Goal: Task Accomplishment & Management: Manage account settings

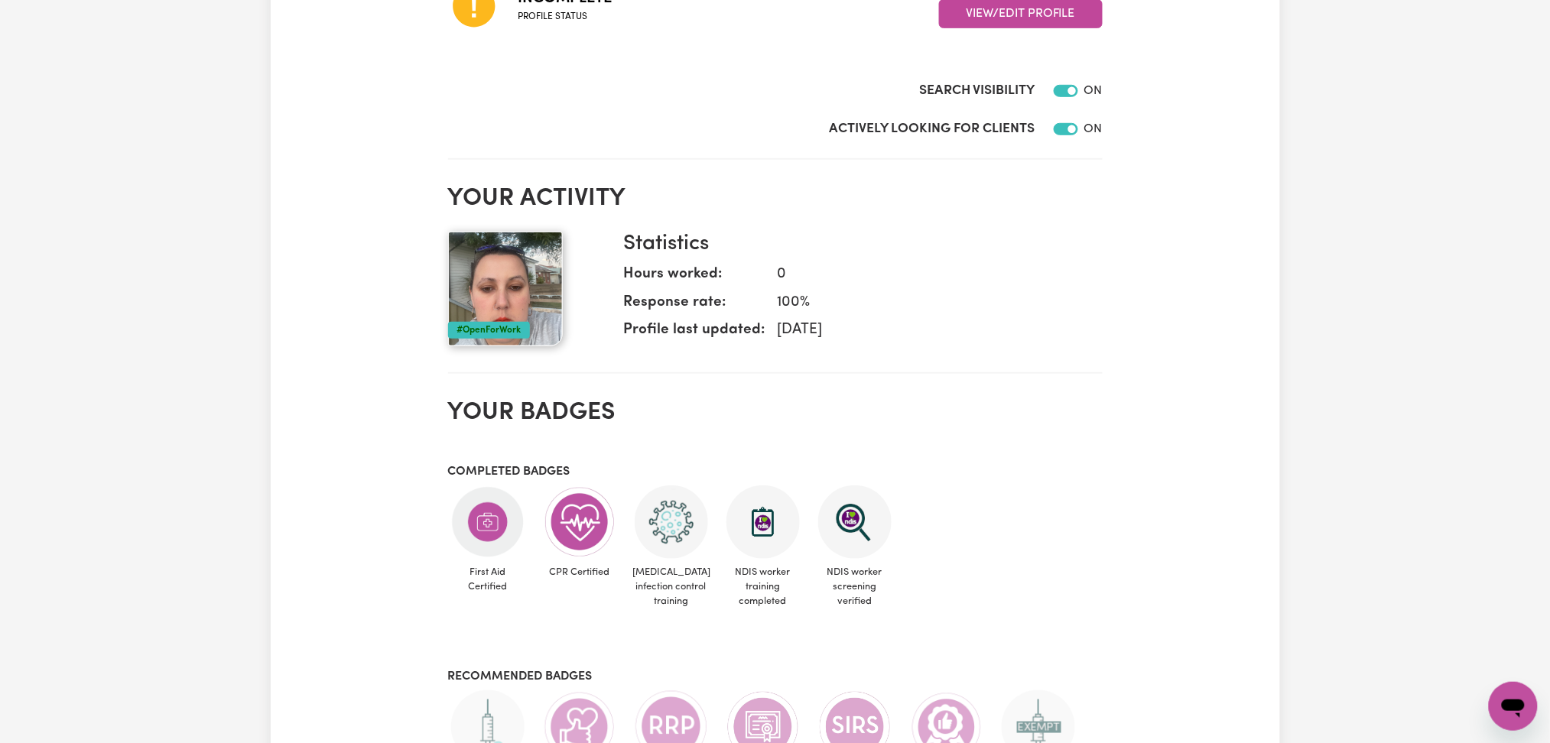
scroll to position [131, 0]
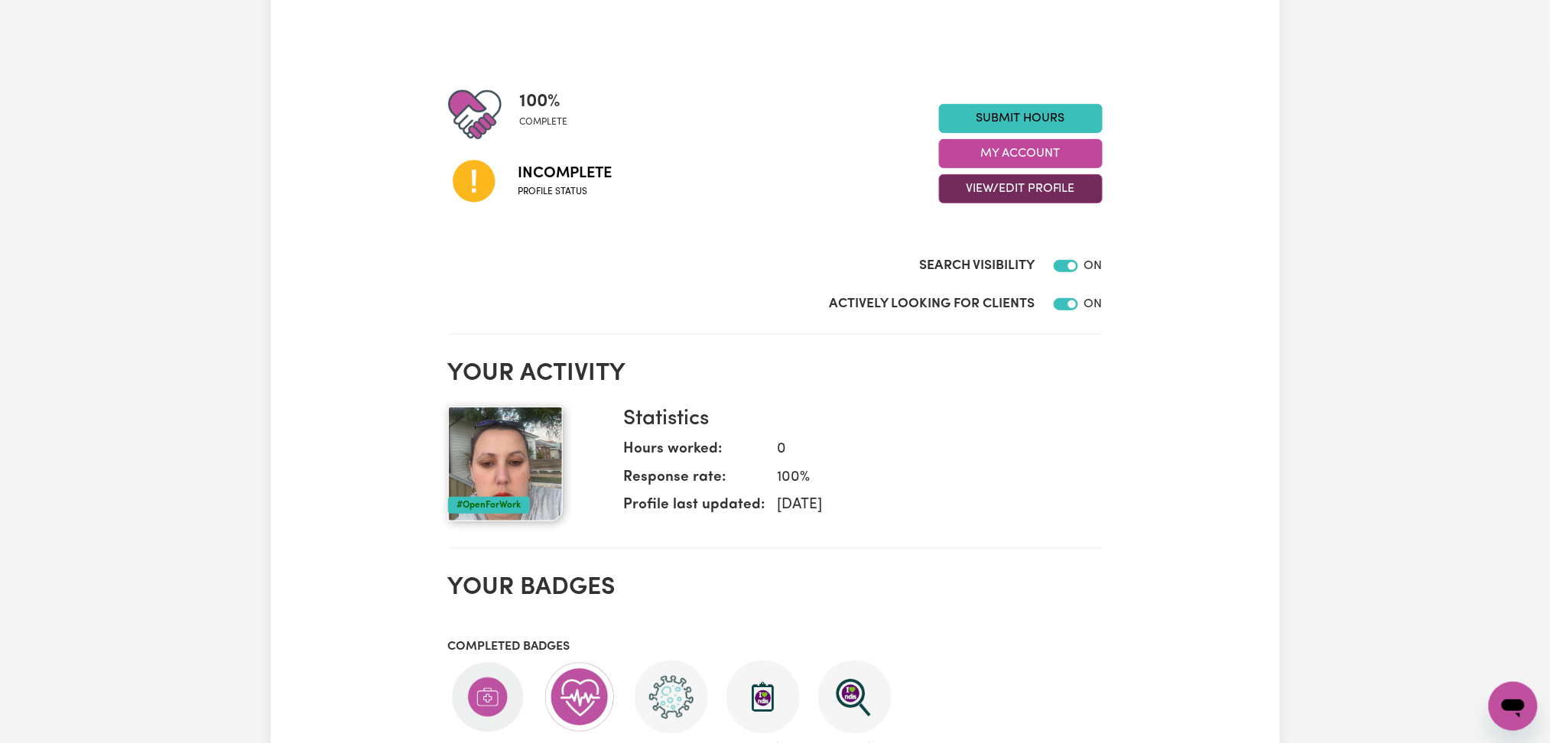
click at [979, 194] on button "View/Edit Profile" at bounding box center [1021, 188] width 164 height 29
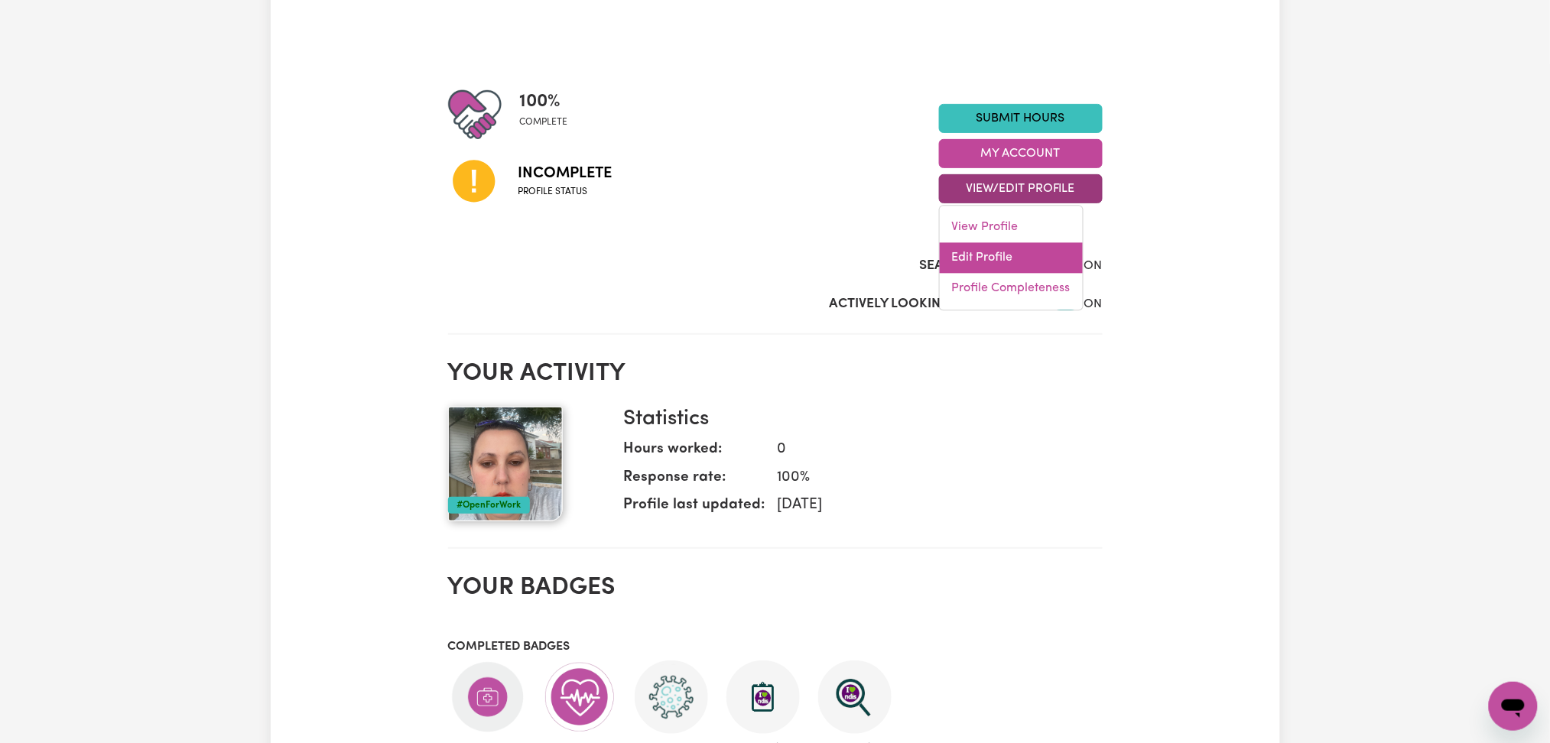
click at [961, 265] on link "Edit Profile" at bounding box center [1011, 258] width 143 height 31
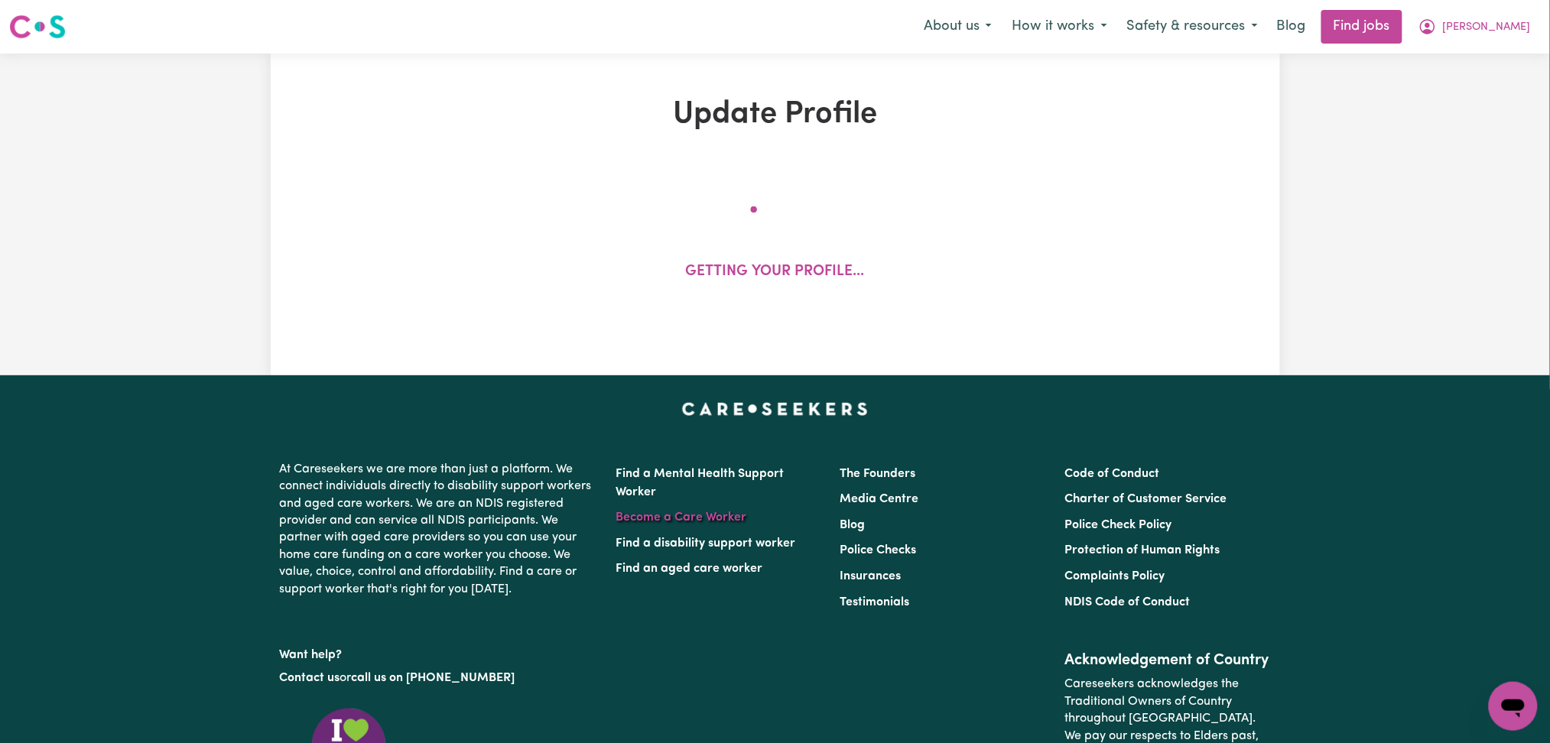
select select "[DEMOGRAPHIC_DATA]"
select select "[DEMOGRAPHIC_DATA] Citizen"
select select "Studying a healthcare related degree or qualification"
select select "40"
select select "46"
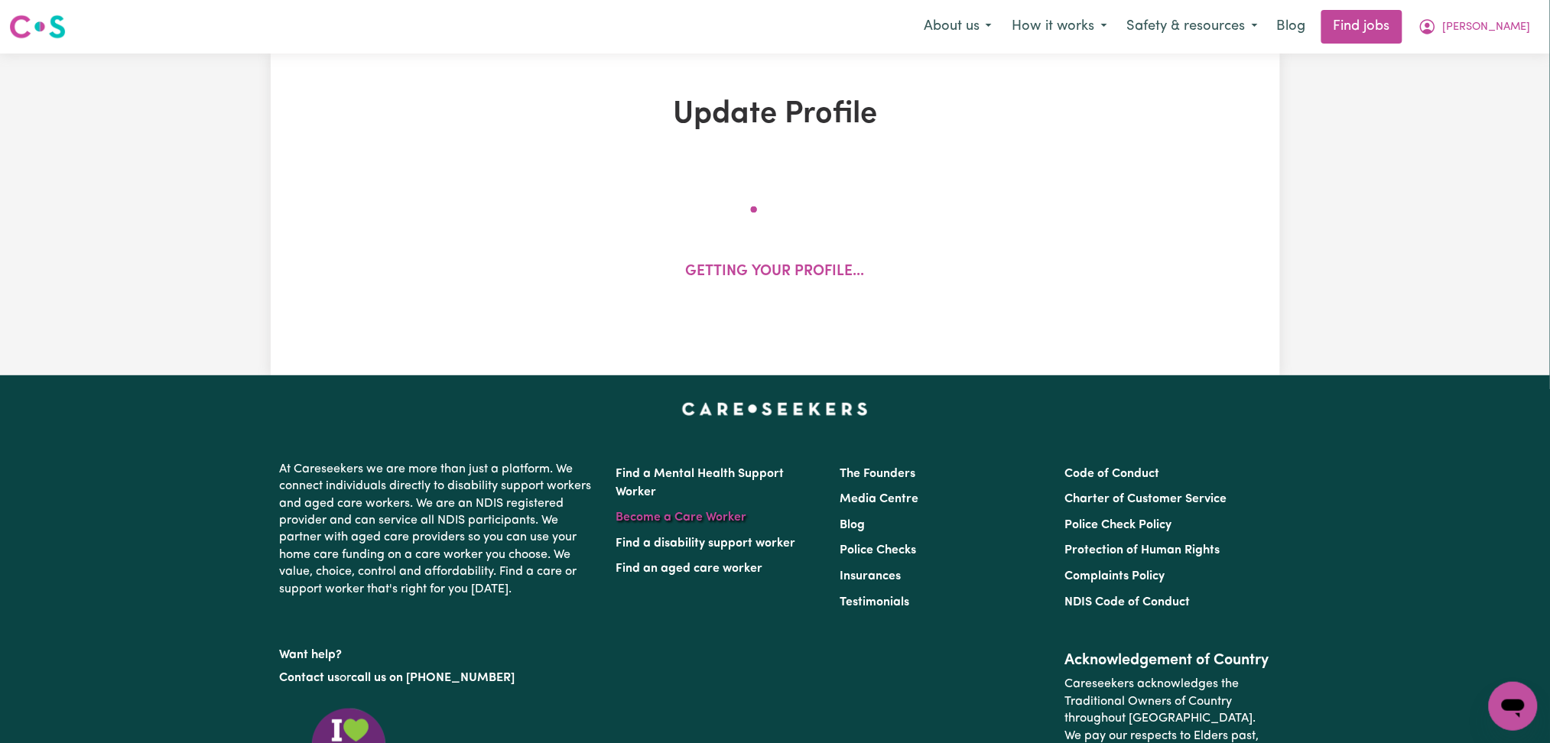
select select "65"
select select "80"
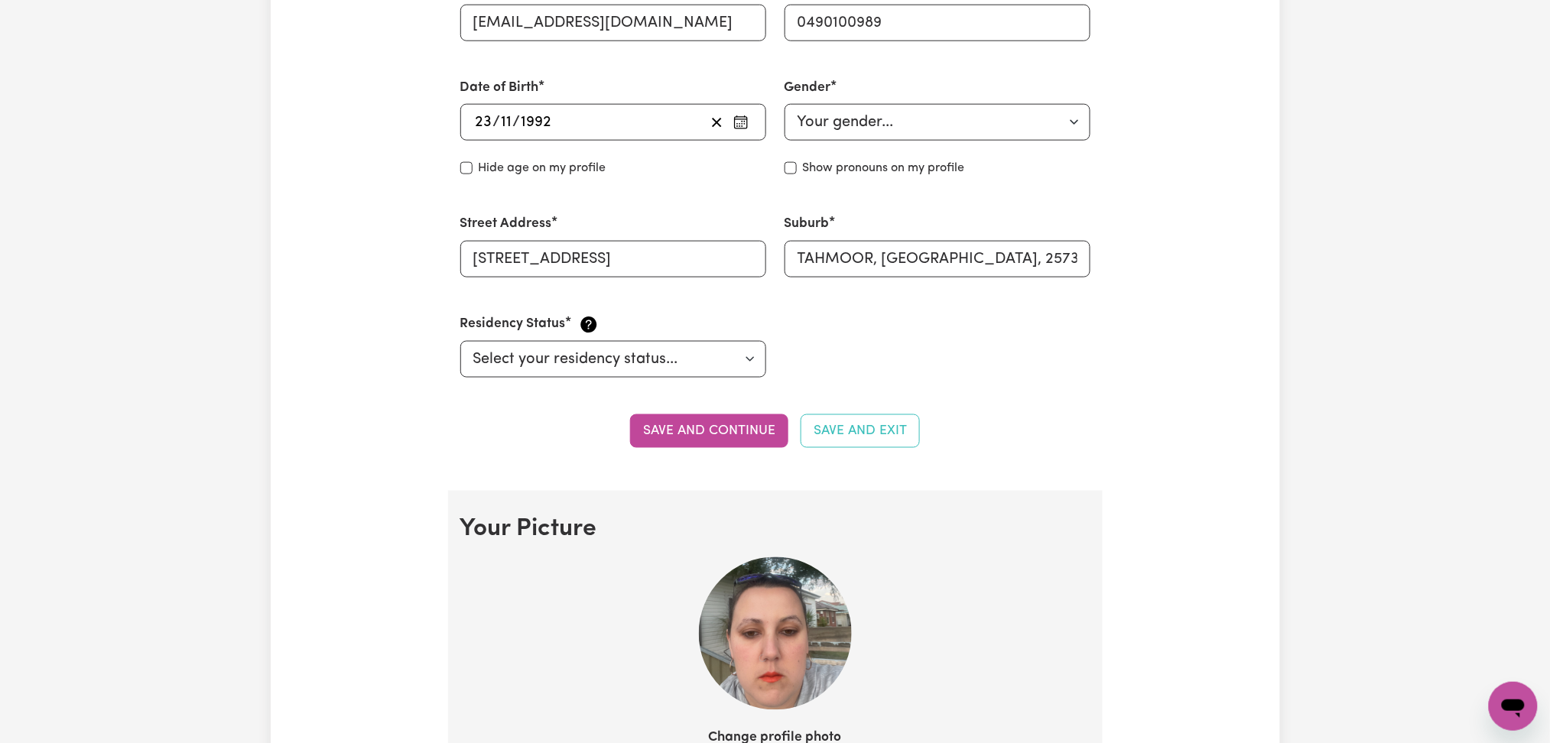
scroll to position [815, 0]
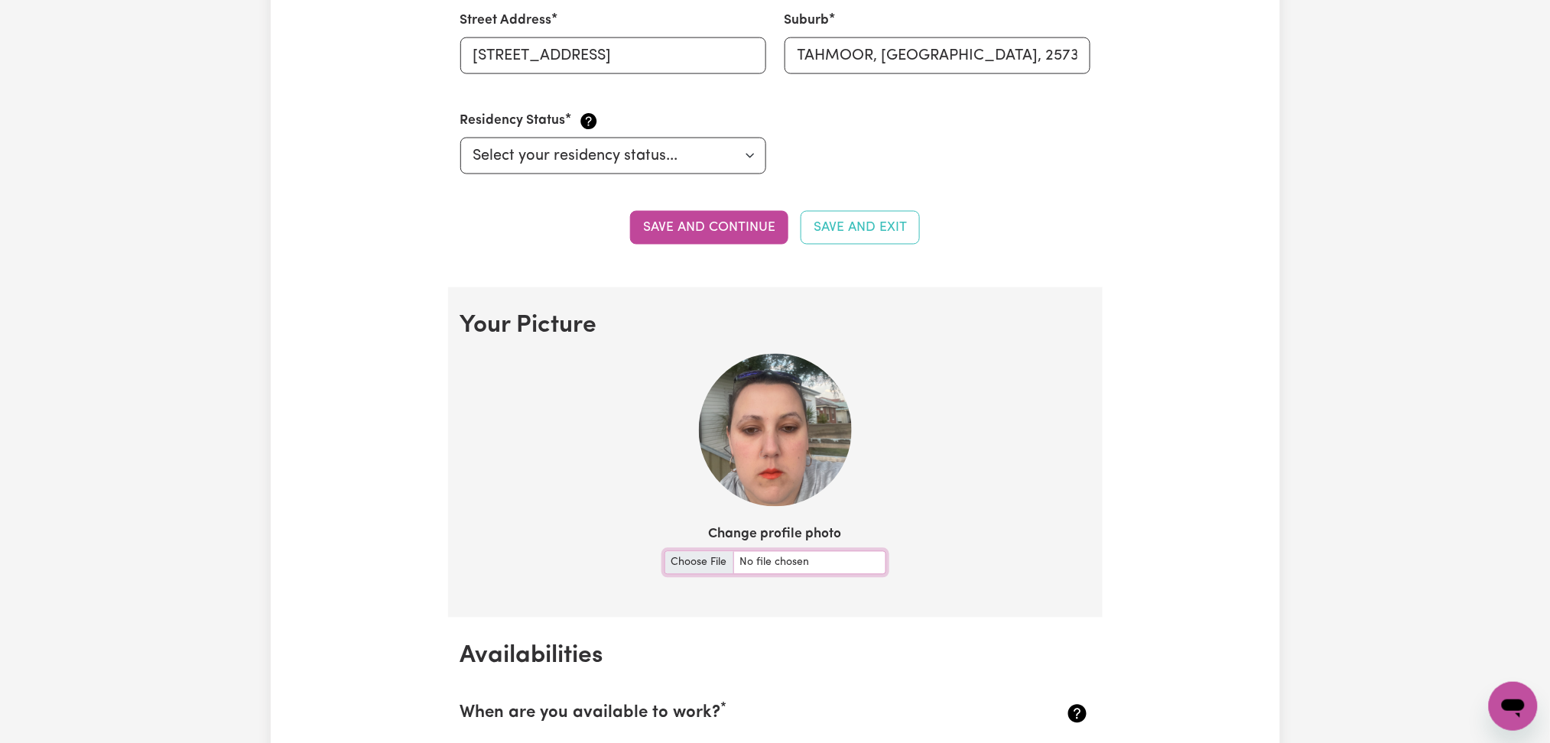
click at [689, 557] on input "Change profile photo" at bounding box center [776, 563] width 222 height 24
type input "C:\fakepath\[PERSON_NAME] prof picture.jpeg"
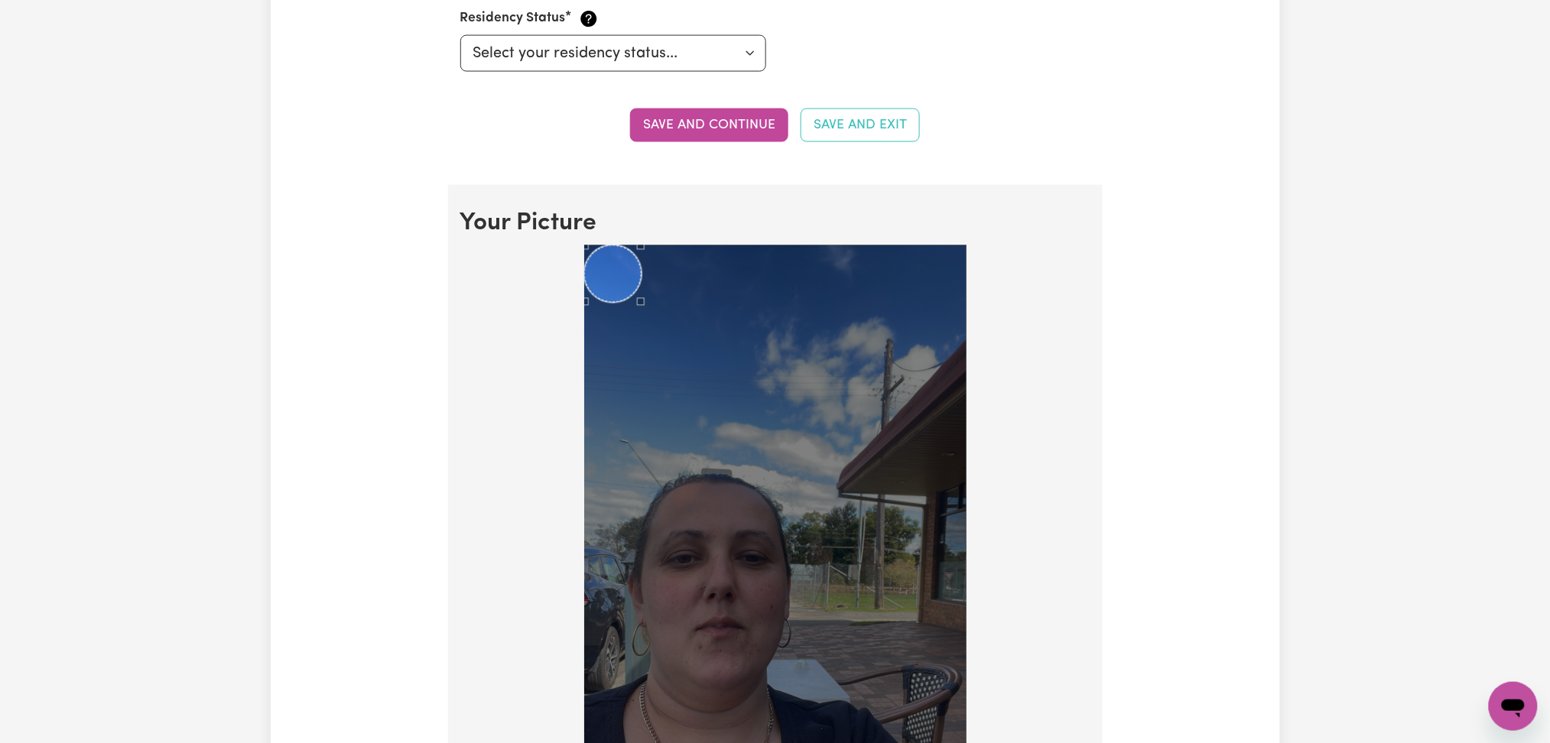
scroll to position [1121, 0]
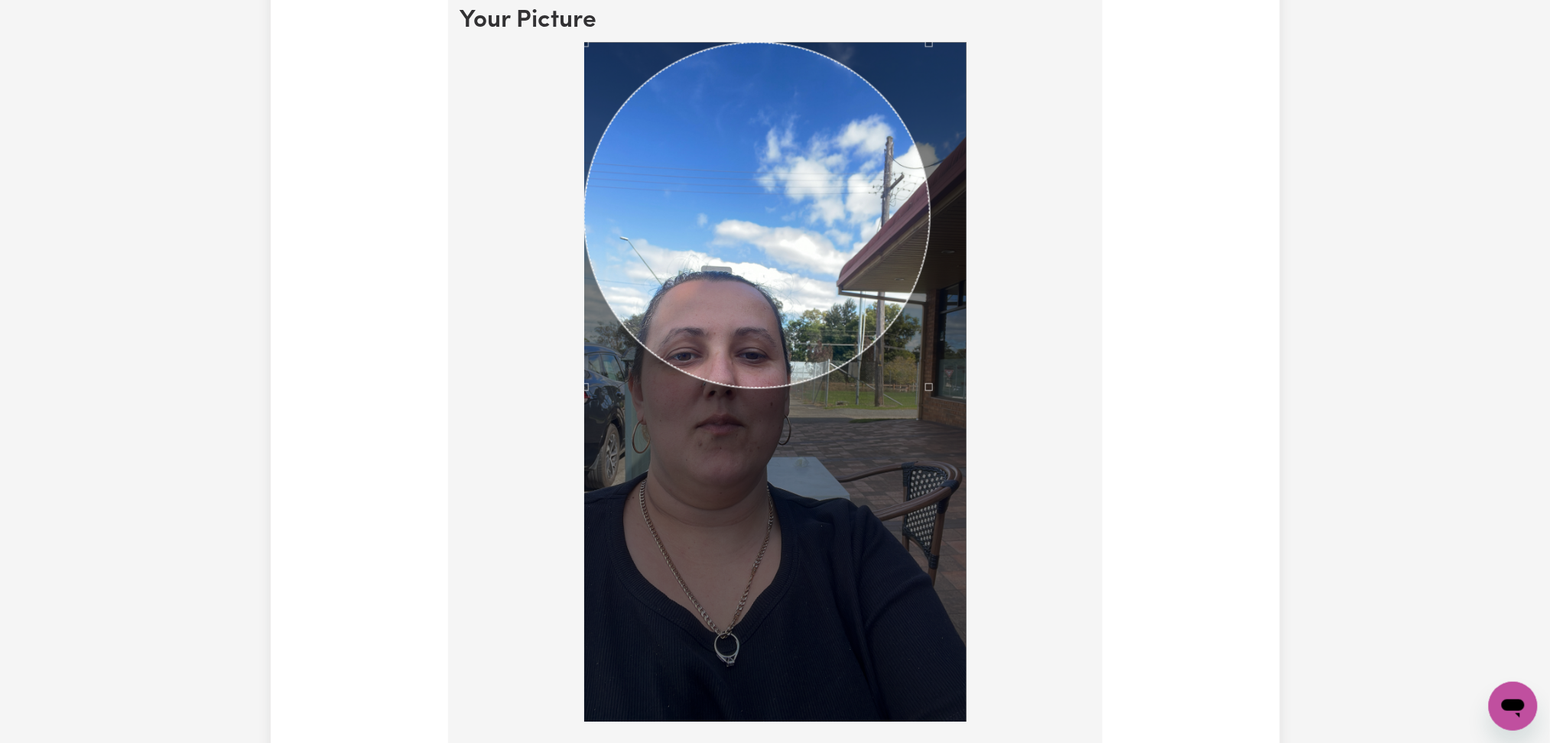
click at [948, 476] on div at bounding box center [775, 382] width 382 height 680
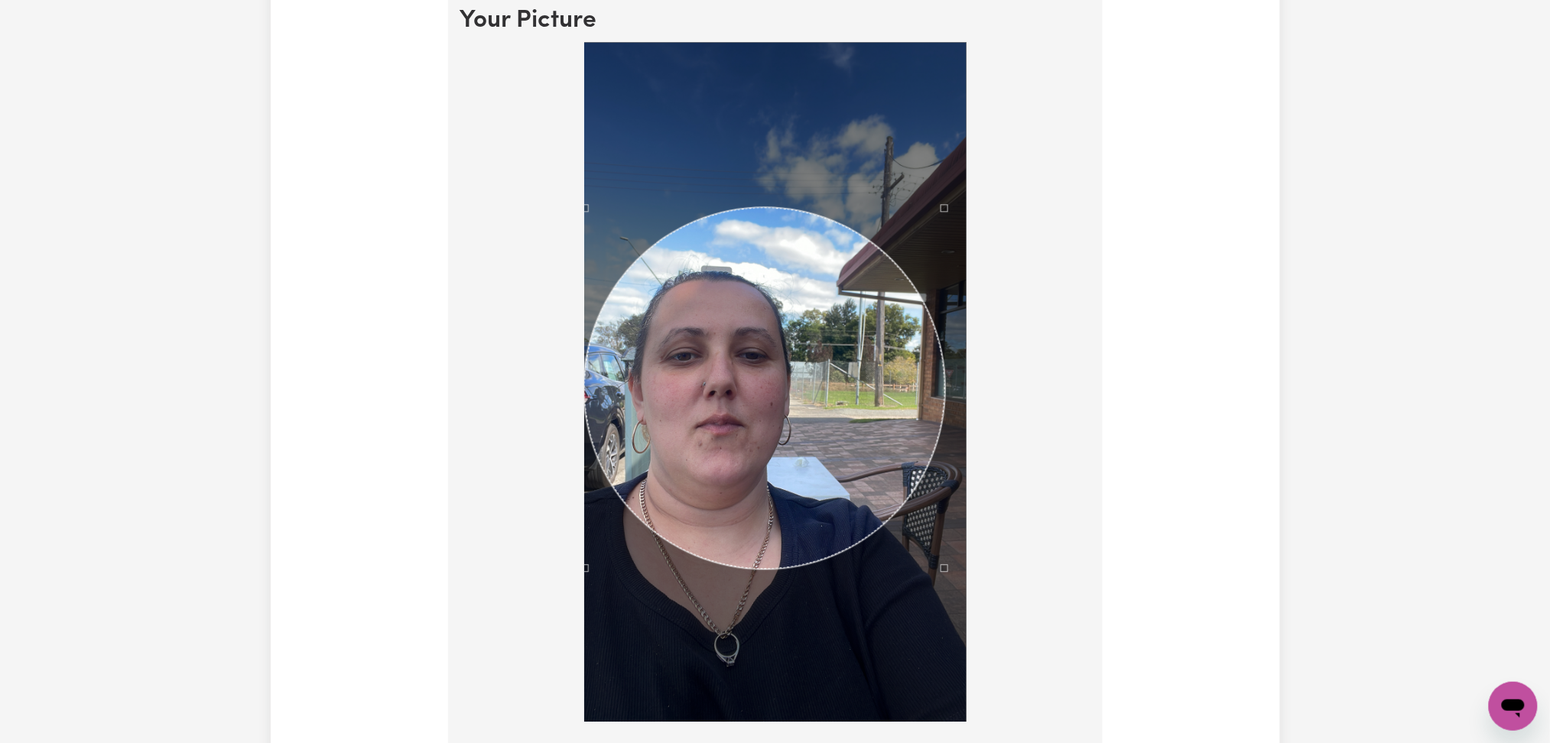
click at [644, 416] on div "Use the arrow keys to move the crop selection area" at bounding box center [765, 388] width 362 height 362
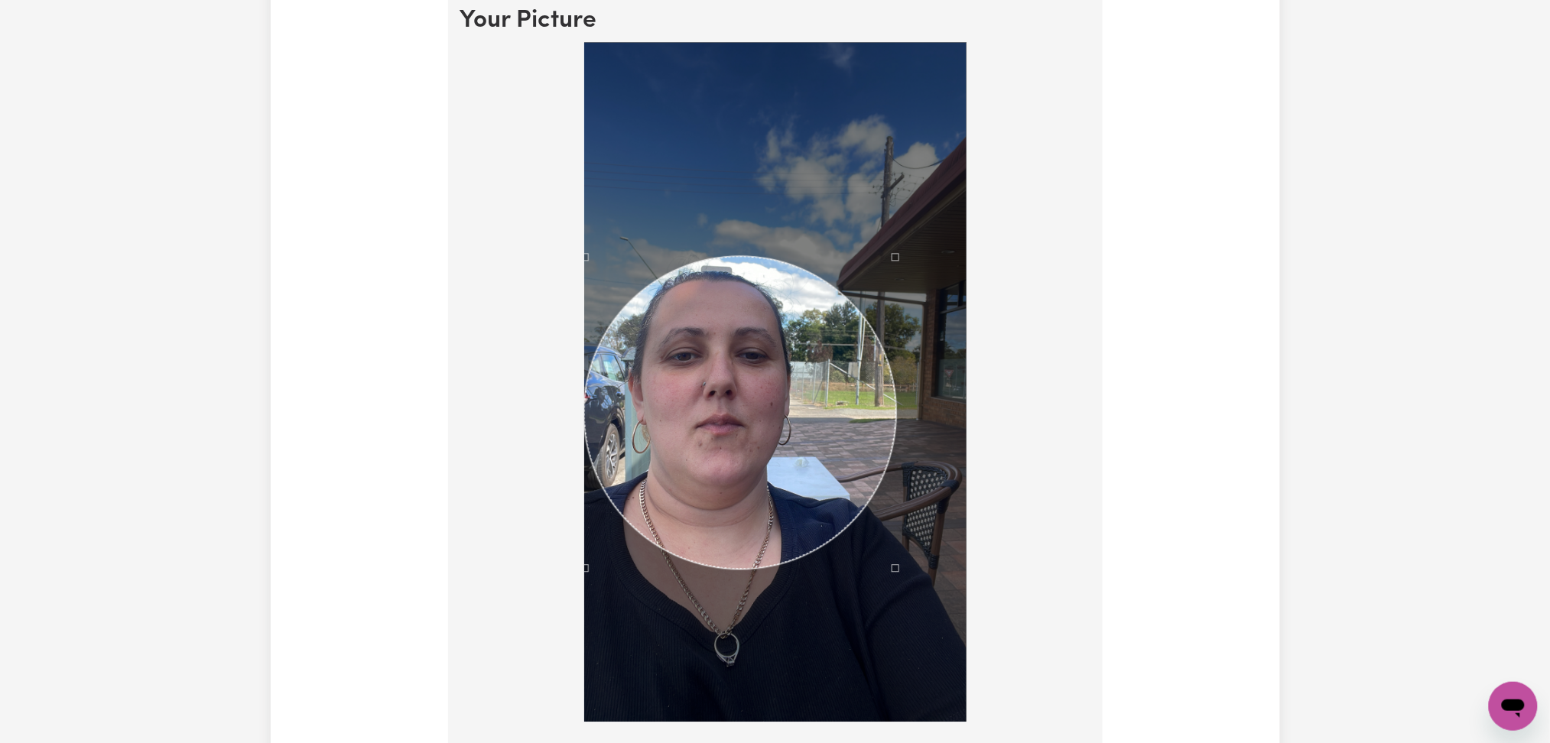
click at [899, 253] on div "Use the arrow keys to move the north east drag handle to change the crop select…" at bounding box center [899, 253] width 0 height 0
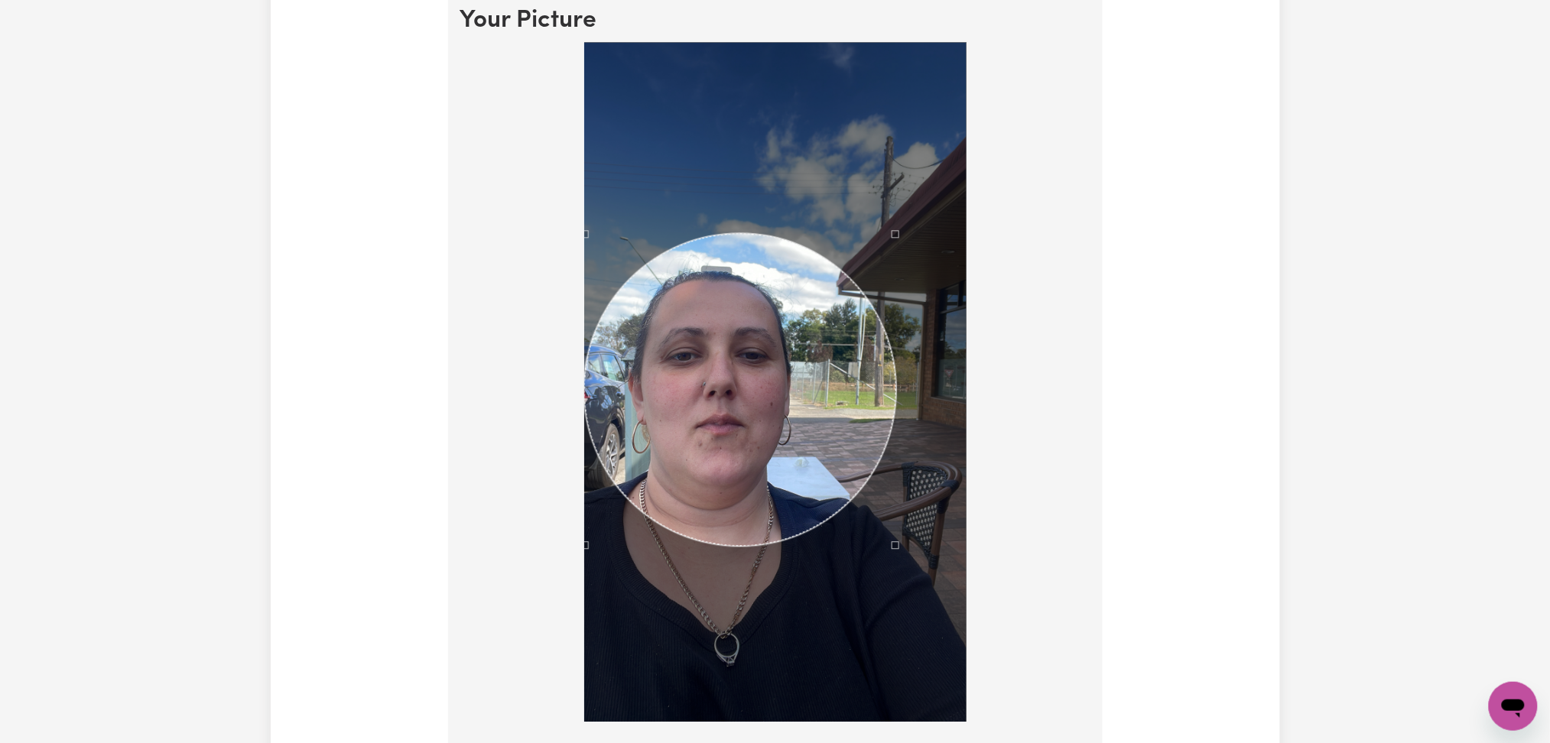
click at [756, 329] on div "Use the arrow keys to move the crop selection area" at bounding box center [740, 389] width 313 height 313
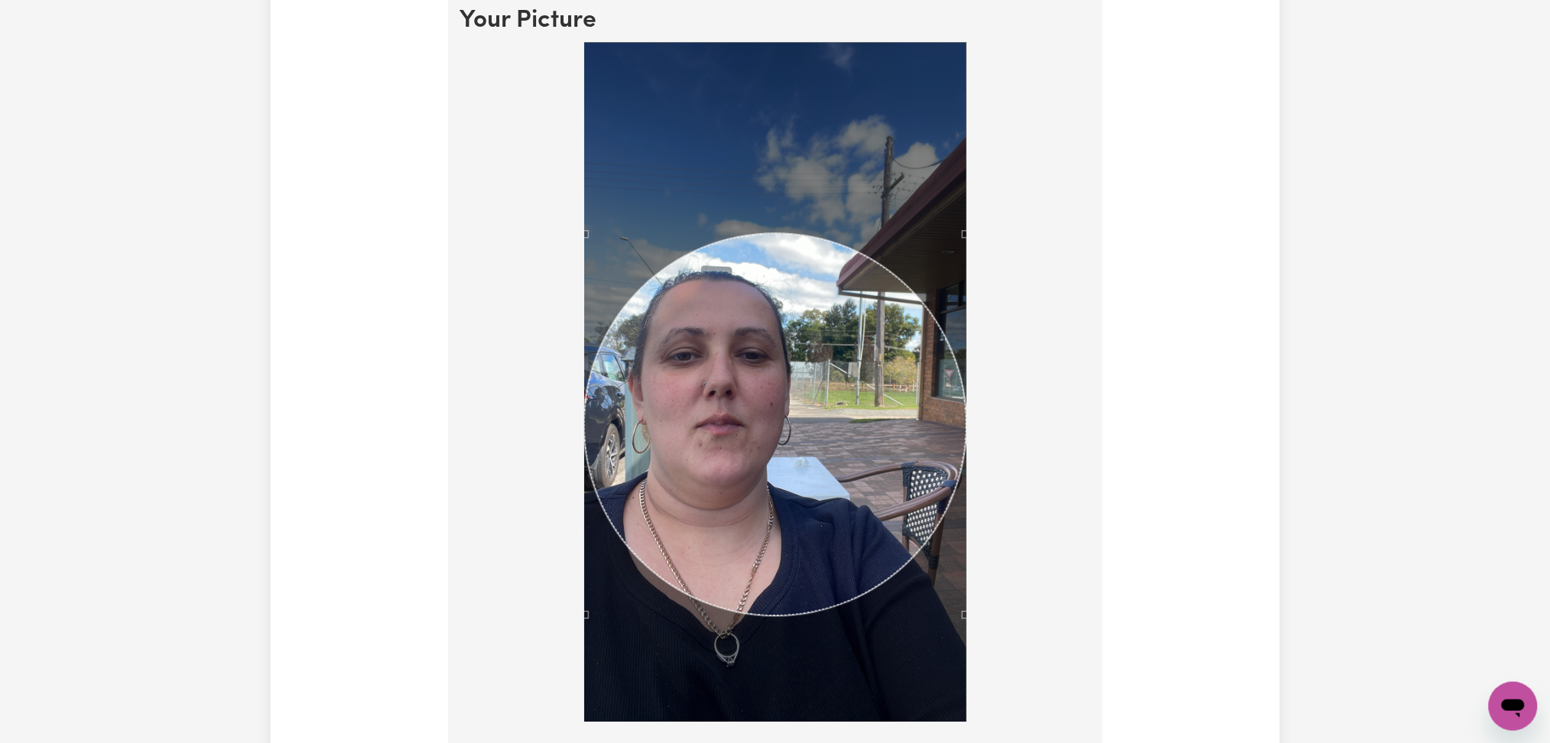
click at [1002, 685] on div at bounding box center [775, 385] width 630 height 686
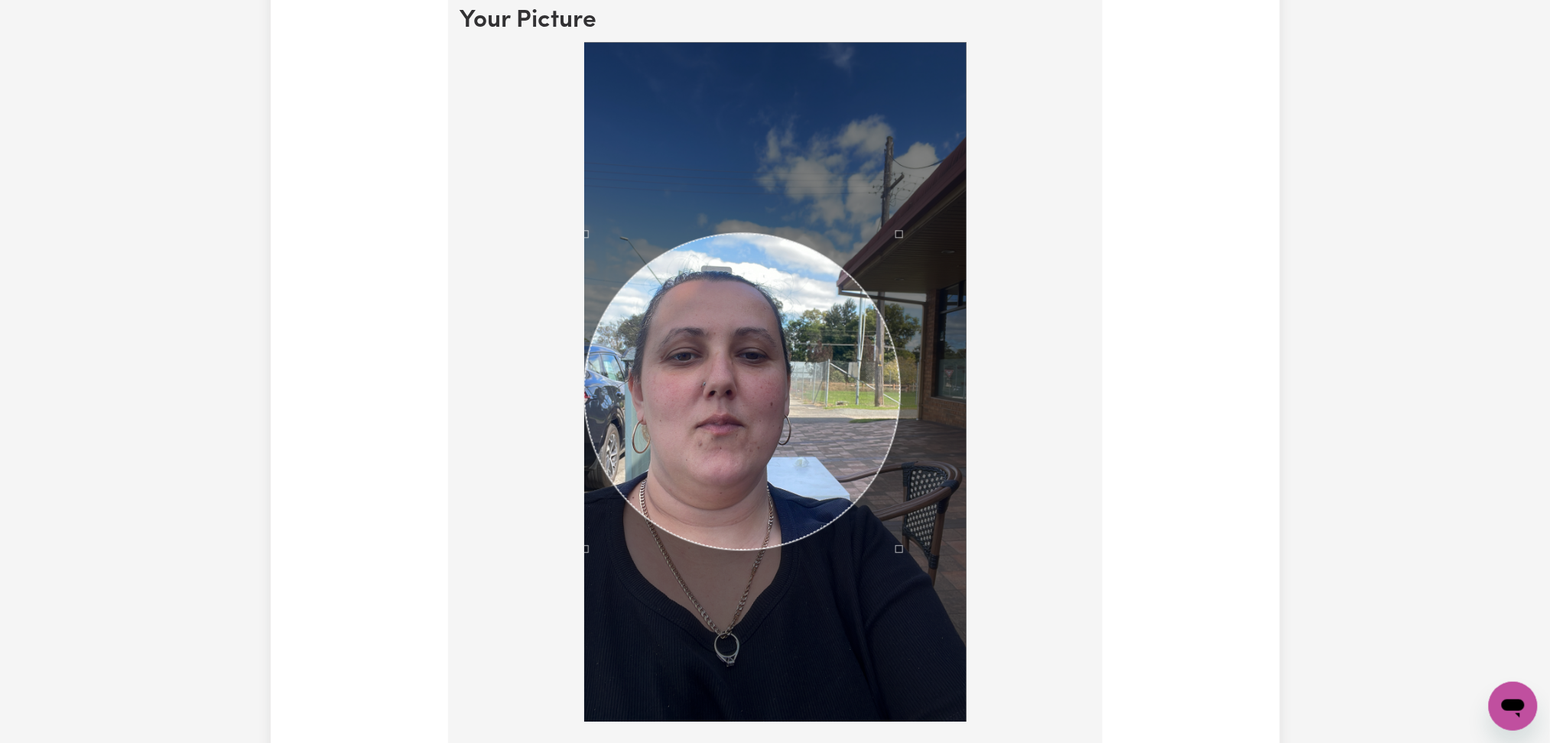
click at [898, 603] on div at bounding box center [775, 382] width 382 height 680
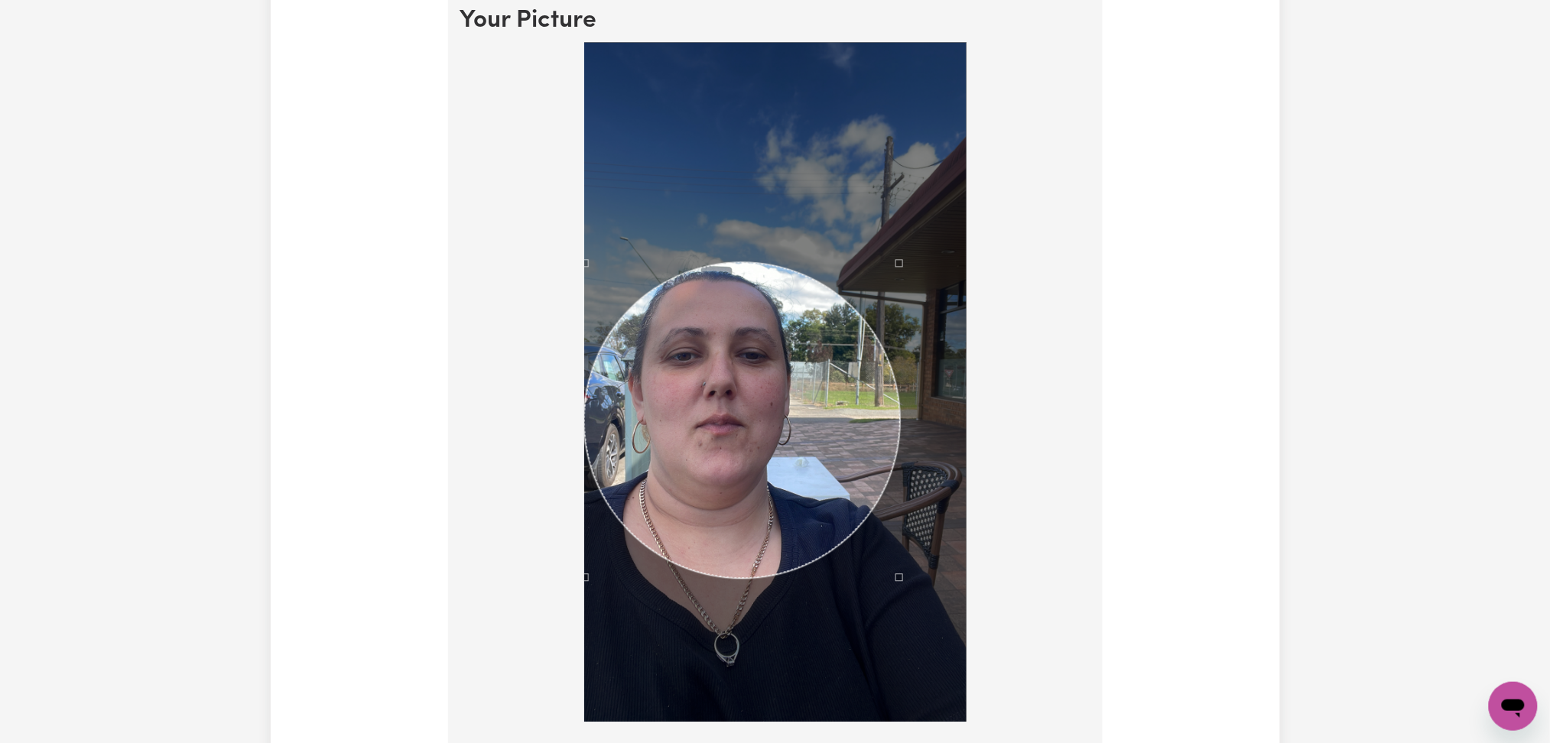
click at [704, 468] on div "Use the arrow keys to move the crop selection area" at bounding box center [742, 420] width 317 height 317
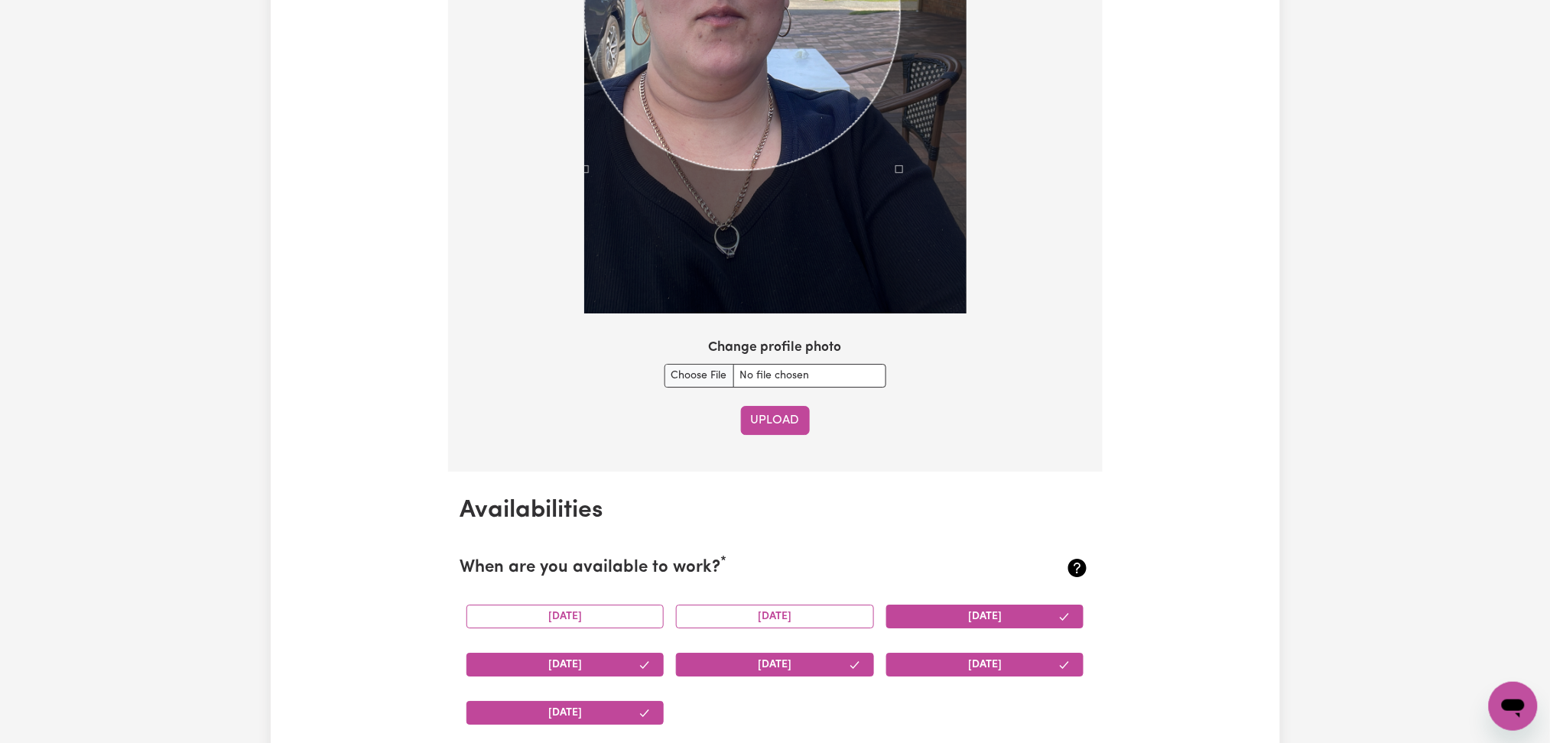
click at [753, 429] on button "Upload" at bounding box center [775, 420] width 69 height 29
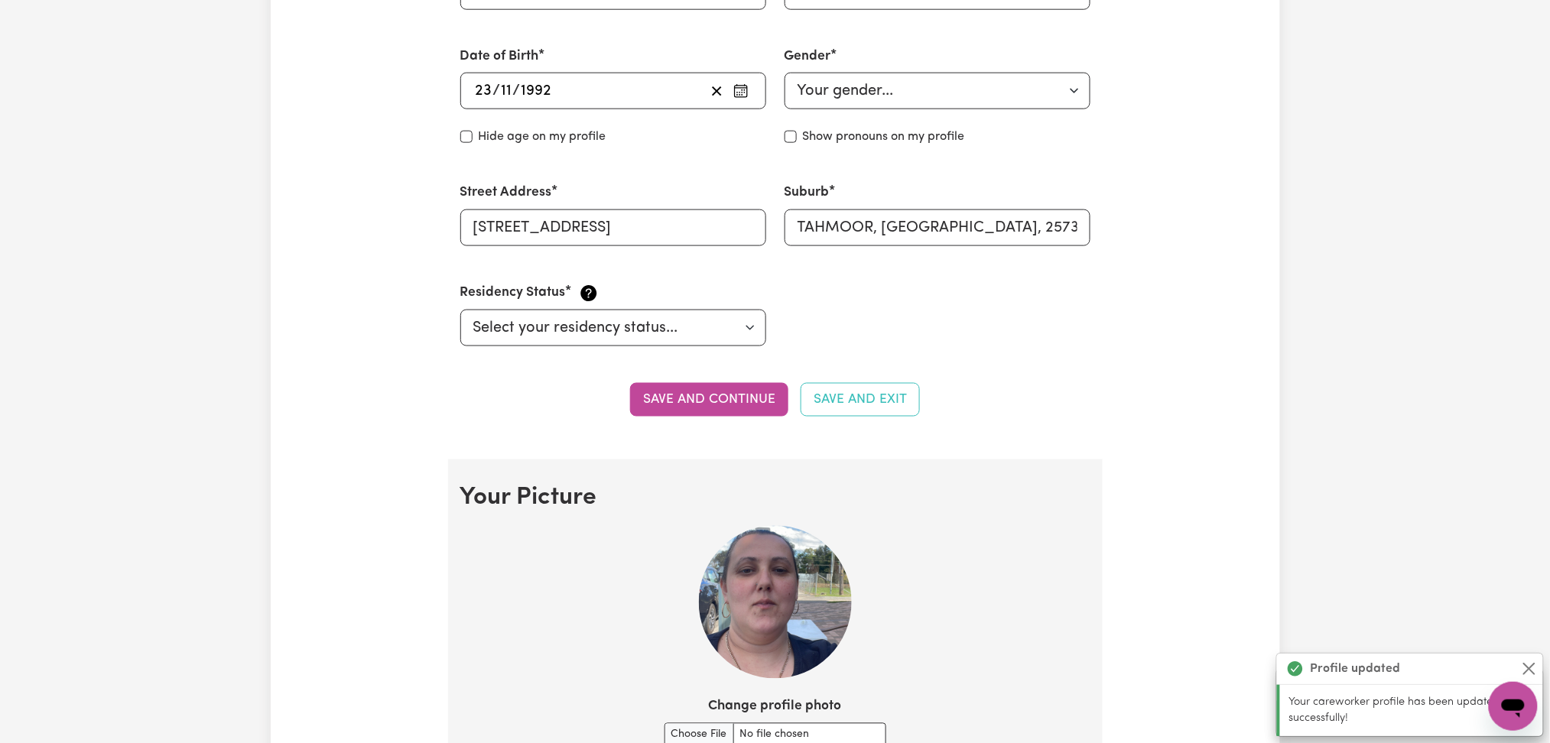
scroll to position [0, 0]
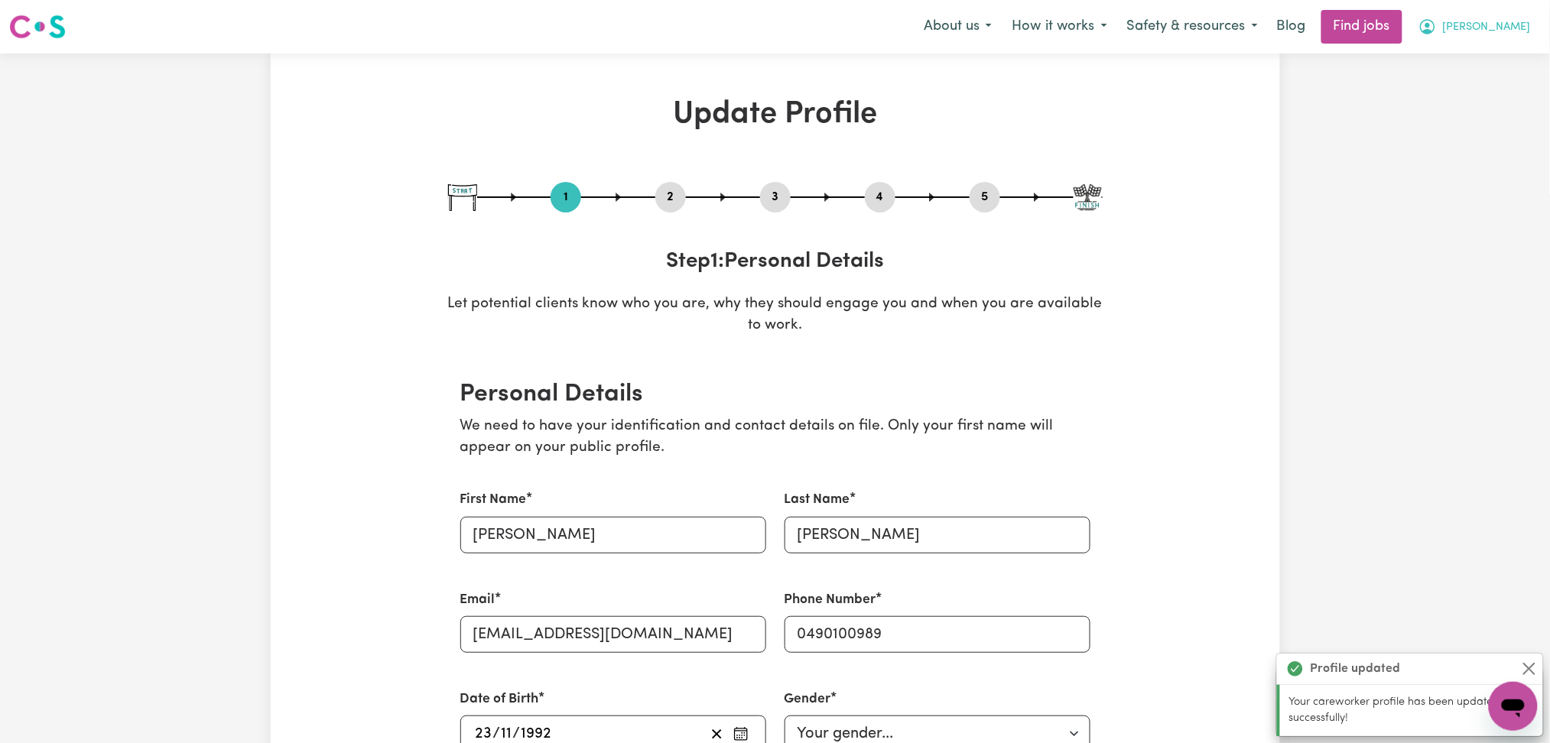
click at [1510, 37] on button "[PERSON_NAME]" at bounding box center [1475, 27] width 132 height 32
click at [1502, 102] on link "Logout" at bounding box center [1480, 116] width 121 height 29
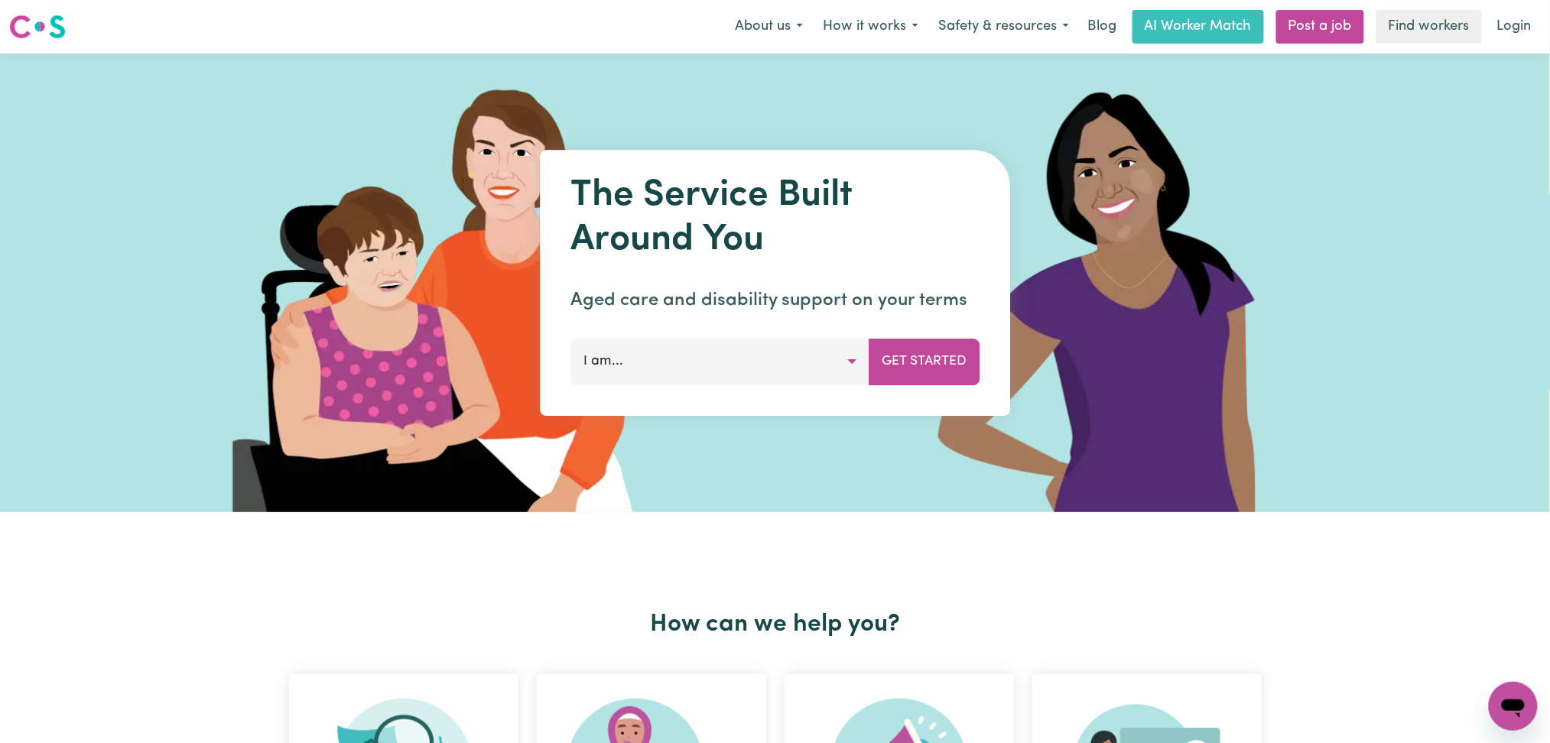
click at [1543, 28] on div "Menu About us How it works Safety & resources Blog AI Worker Match Post a job F…" at bounding box center [775, 26] width 1550 height 35
click at [1520, 26] on link "Login" at bounding box center [1514, 27] width 53 height 34
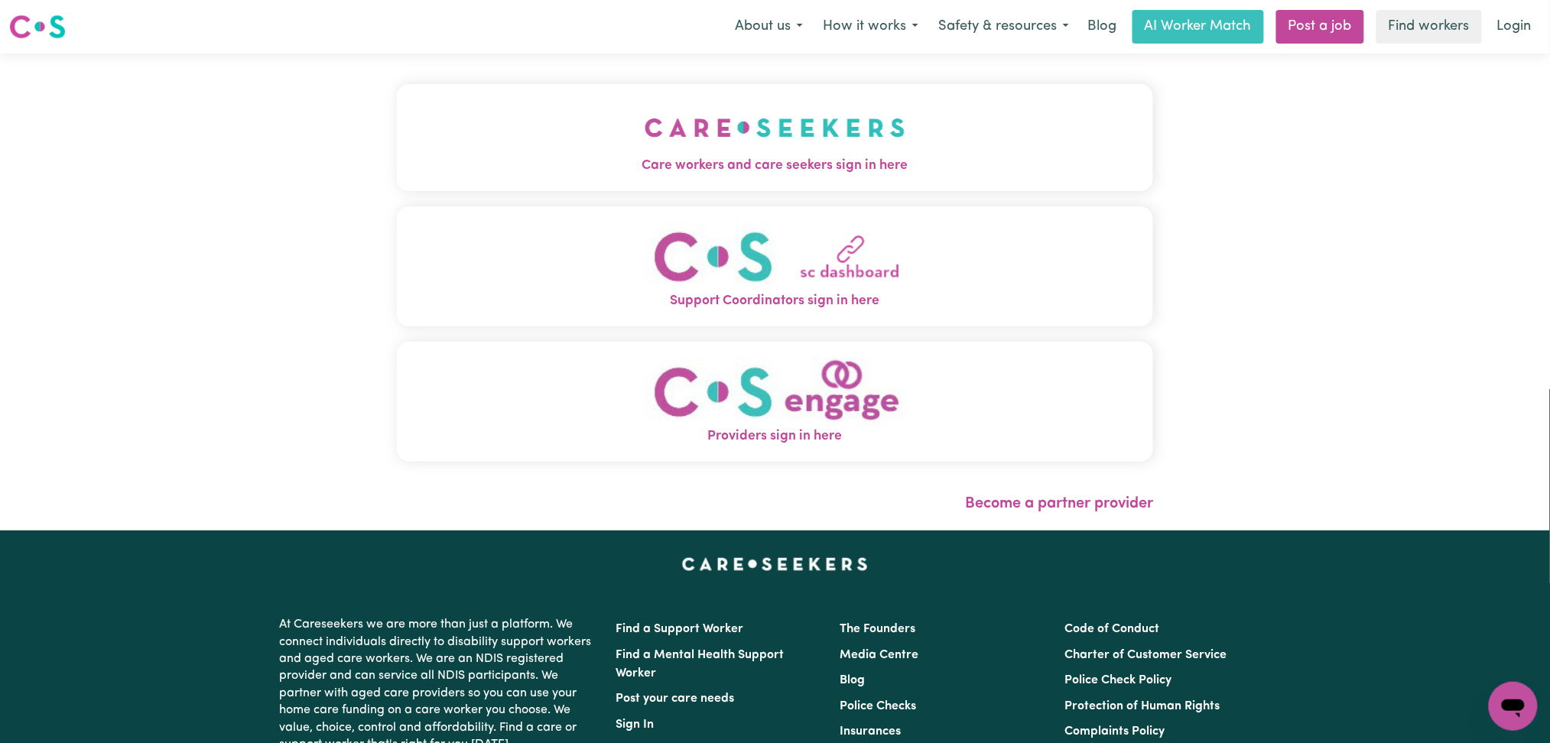
click at [558, 156] on span "Care workers and care seekers sign in here" at bounding box center [775, 166] width 757 height 20
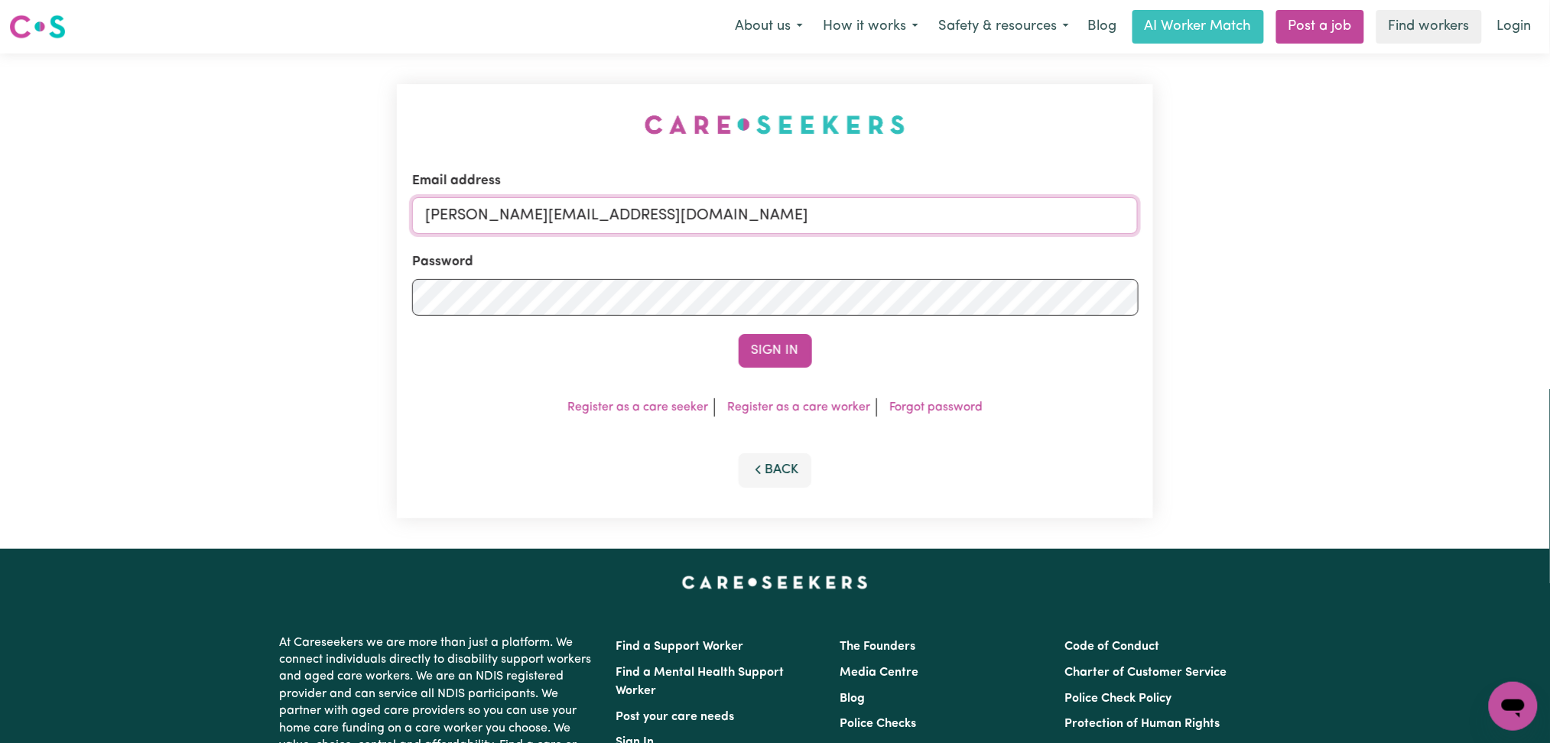
click at [645, 220] on input "[PERSON_NAME][EMAIL_ADDRESS][DOMAIN_NAME]" at bounding box center [775, 215] width 727 height 37
drag, startPoint x: 503, startPoint y: 212, endPoint x: 873, endPoint y: 248, distance: 371.2
click at [877, 246] on form "Email address Superuser~[EMAIL_ADDRESS][DOMAIN_NAME] Password Sign In" at bounding box center [775, 269] width 727 height 197
type input "Superuser~[EMAIL_ADDRESS][DOMAIN_NAME]"
click at [810, 346] on button "Sign In" at bounding box center [775, 351] width 73 height 34
